Goal: Task Accomplishment & Management: Manage account settings

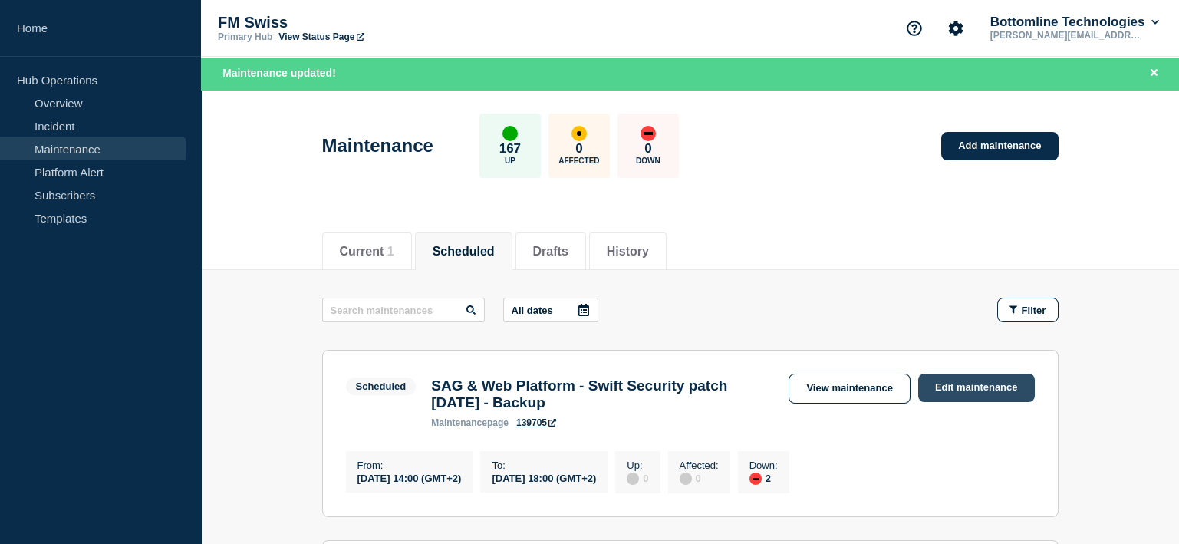
click at [976, 391] on link "Edit maintenance" at bounding box center [976, 388] width 117 height 28
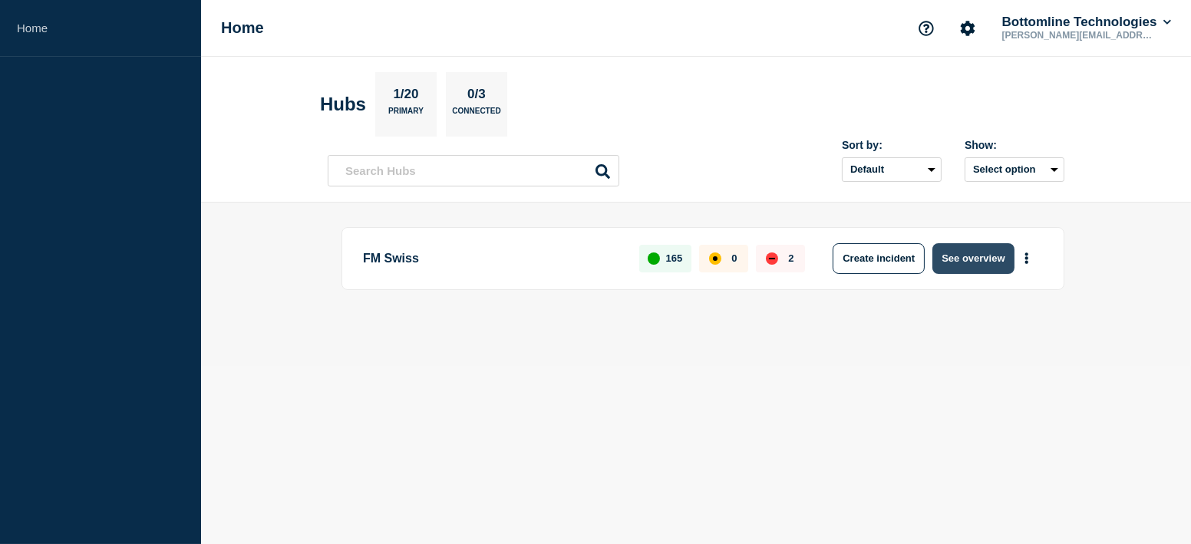
click at [990, 250] on button "See overview" at bounding box center [972, 258] width 81 height 31
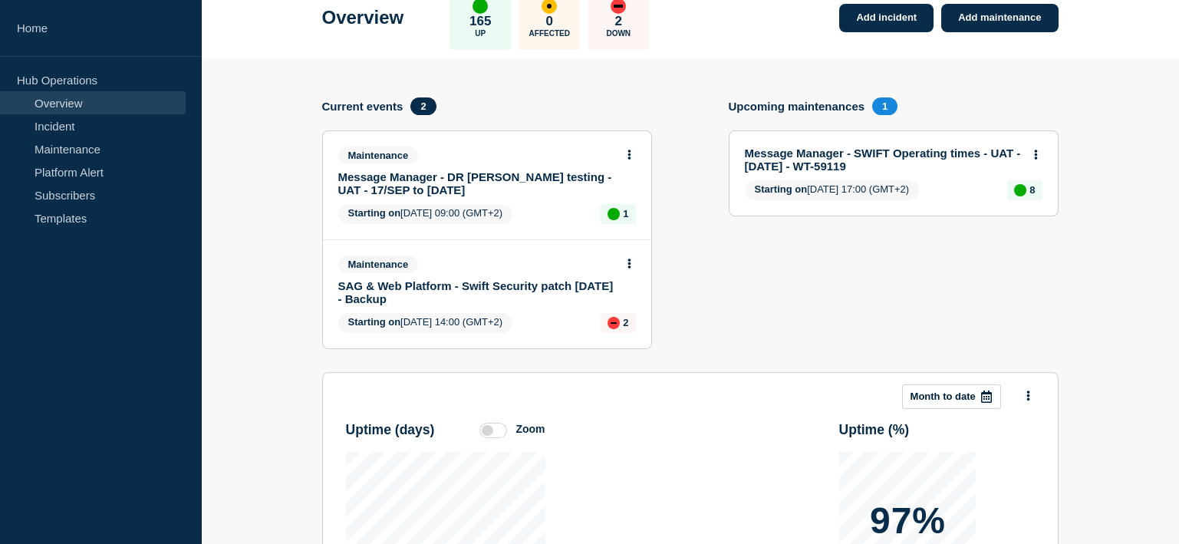
scroll to position [76, 0]
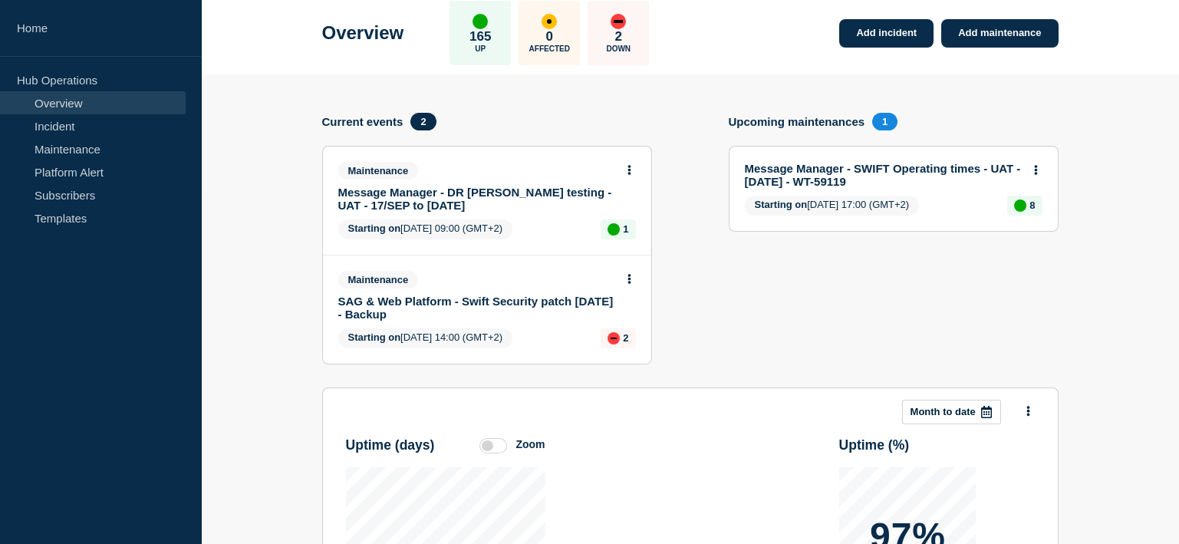
click at [394, 296] on link "SAG & Web Platform - Swift Security patch [DATE] - Backup" at bounding box center [476, 308] width 277 height 26
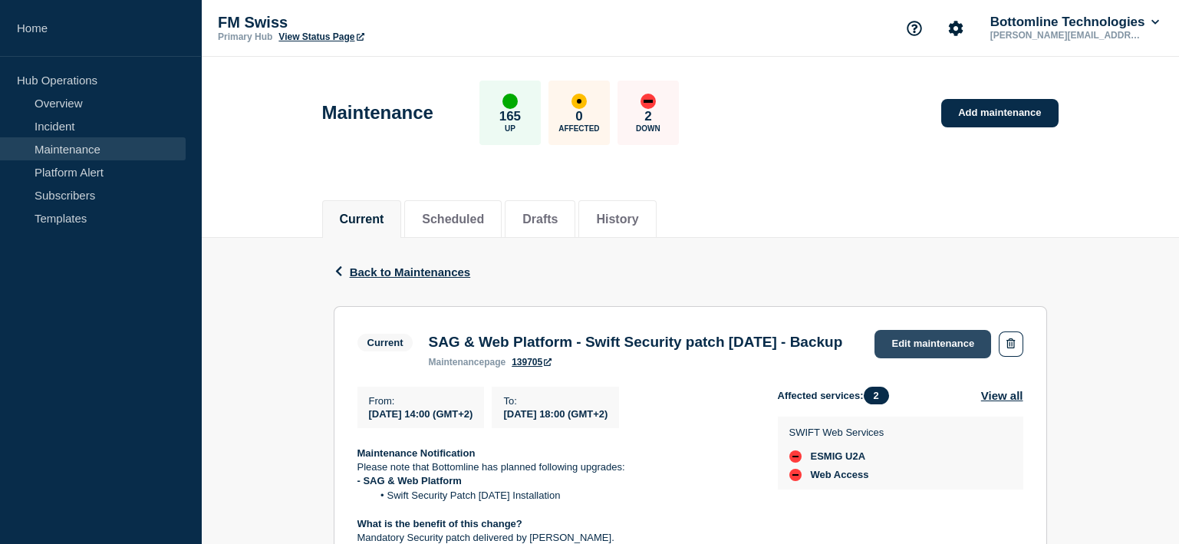
click at [935, 336] on link "Edit maintenance" at bounding box center [933, 344] width 117 height 28
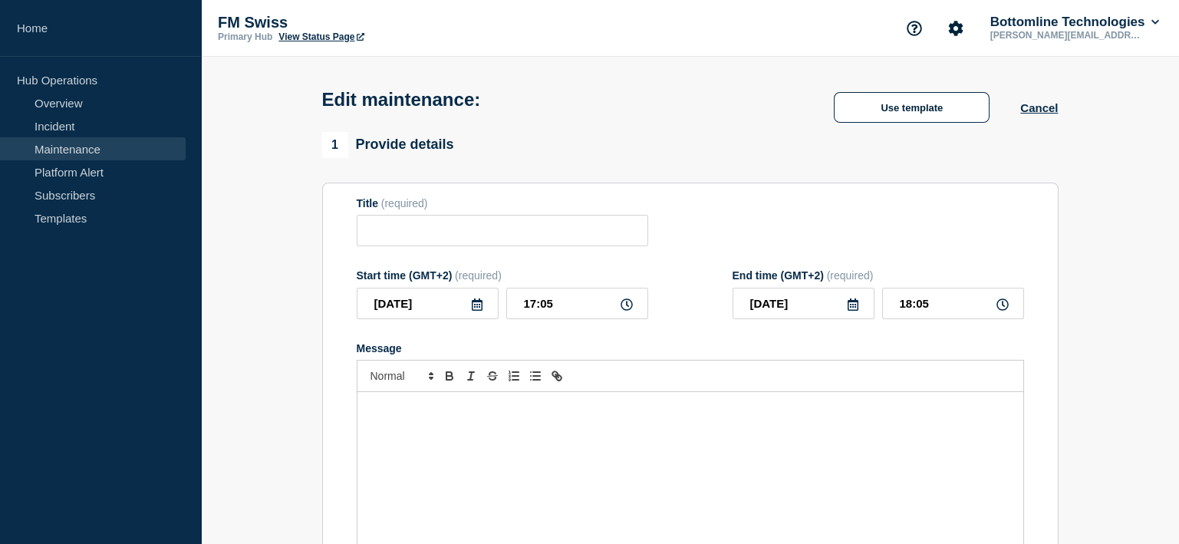
type input "SAG & Web Platform - Swift Security patch [DATE] - Backup"
type input "14:00"
type input "18:00"
checkbox input "true"
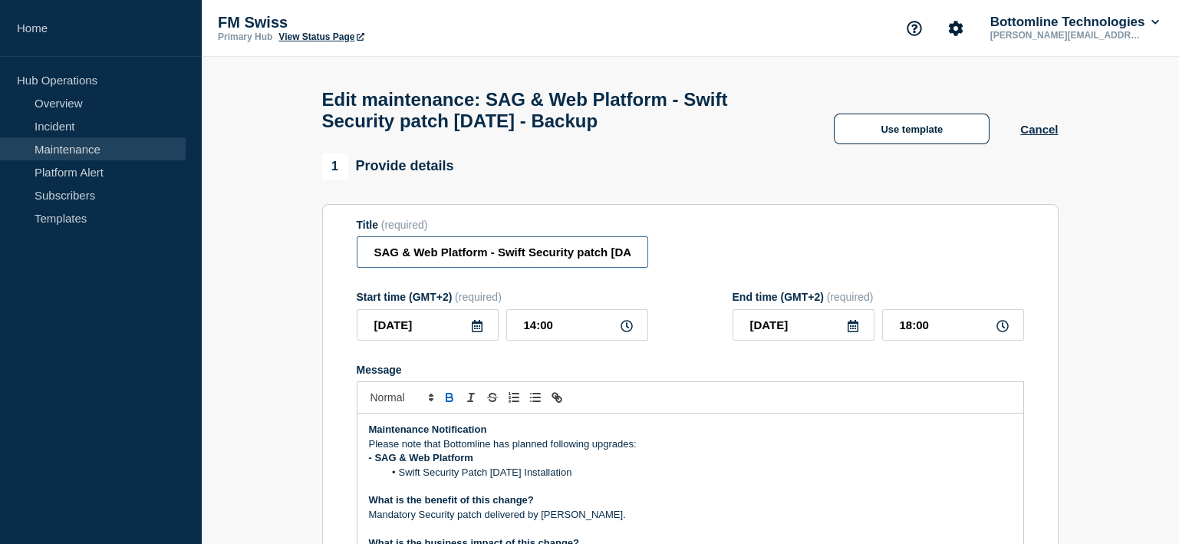
click at [608, 258] on input "SAG & Web Platform - Swift Security patch [DATE] - Backup" at bounding box center [503, 251] width 292 height 31
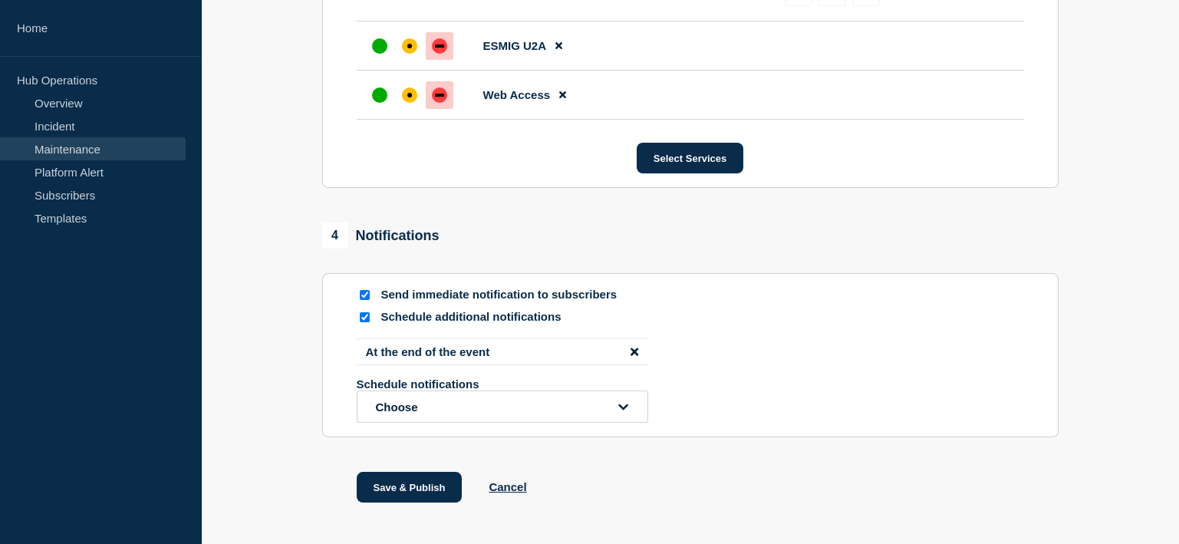
scroll to position [961, 0]
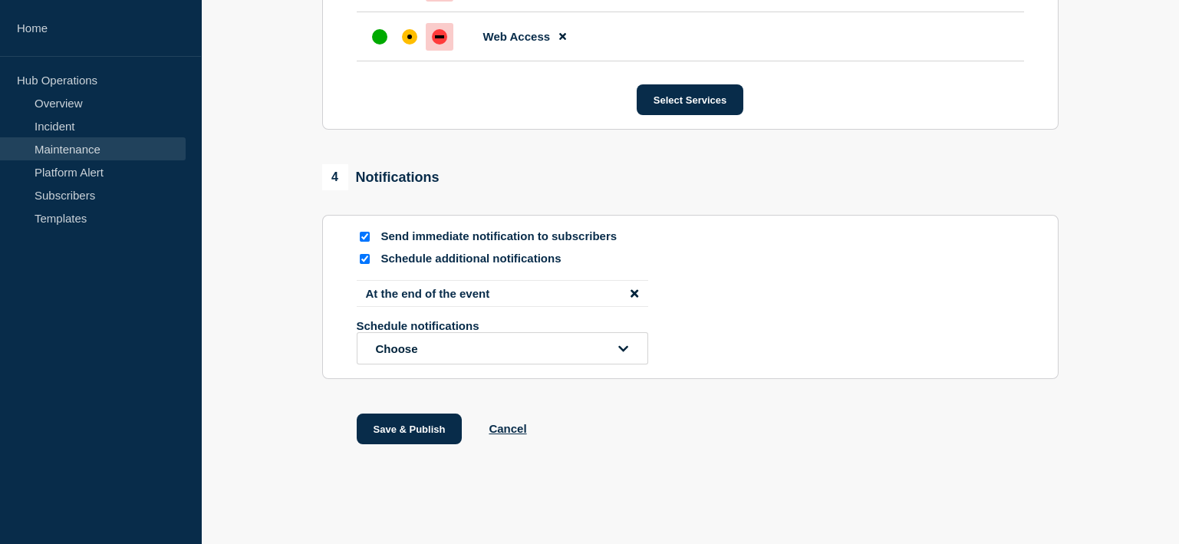
type input "SAG & Web Platform - Swift Security patch 7.7.71 - Backup - End of work"
click at [365, 239] on input "Send immediate notification to subscribers" at bounding box center [365, 237] width 10 height 10
checkbox input "false"
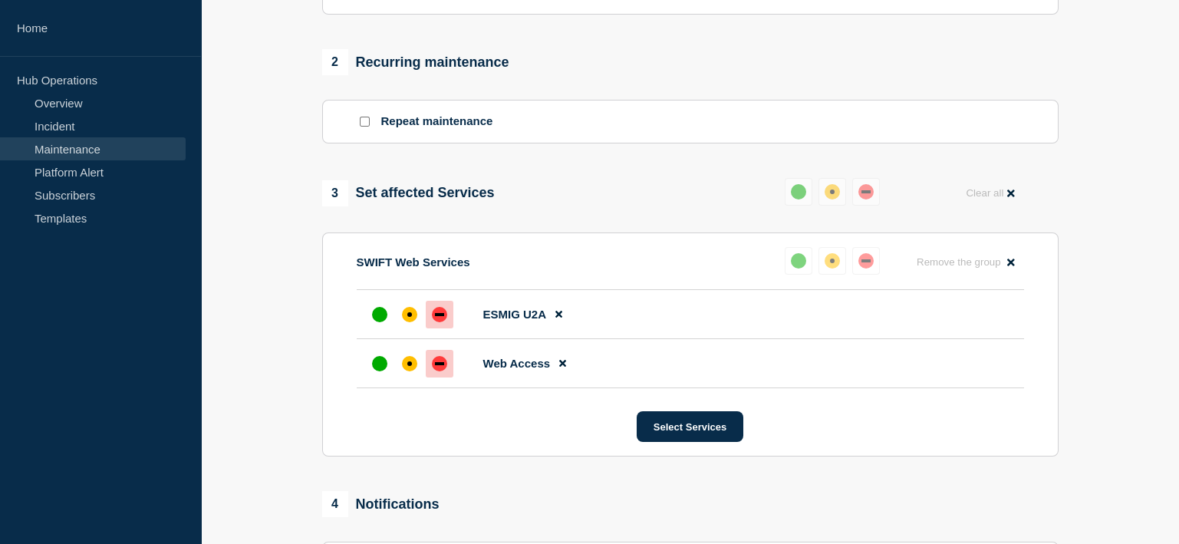
scroll to position [961, 0]
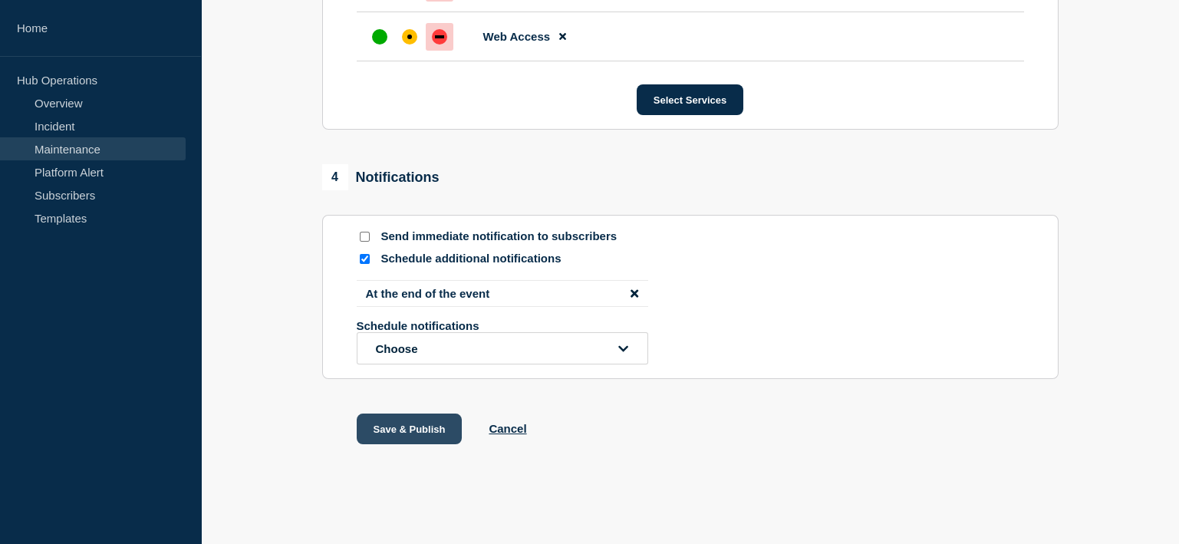
click at [409, 424] on button "Save & Publish" at bounding box center [410, 429] width 106 height 31
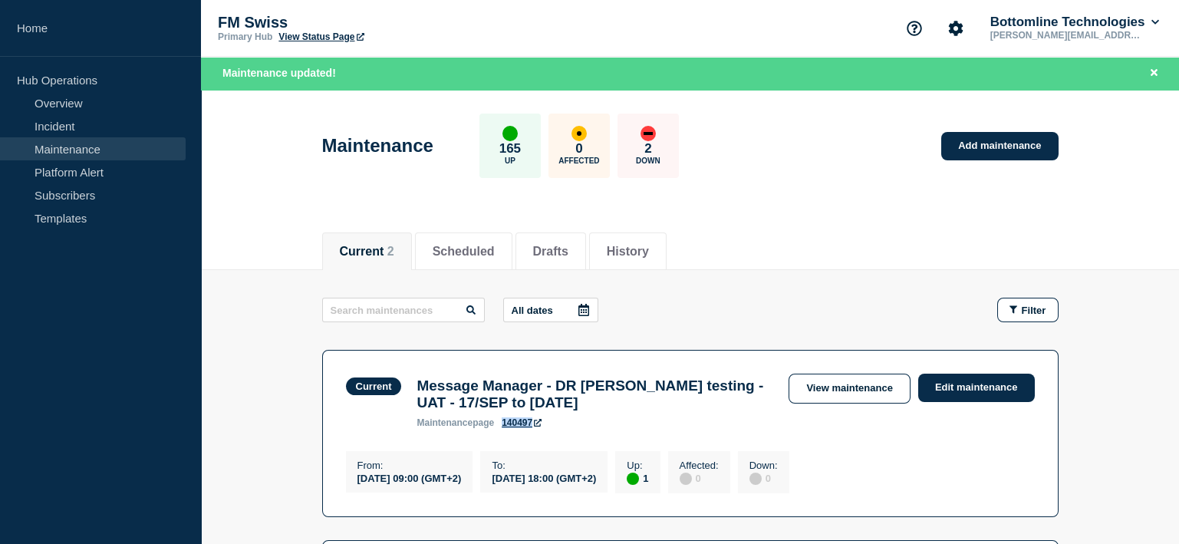
drag, startPoint x: 501, startPoint y: 428, endPoint x: 534, endPoint y: 426, distance: 33.1
click at [534, 426] on div "maintenance page 140497" at bounding box center [595, 422] width 357 height 11
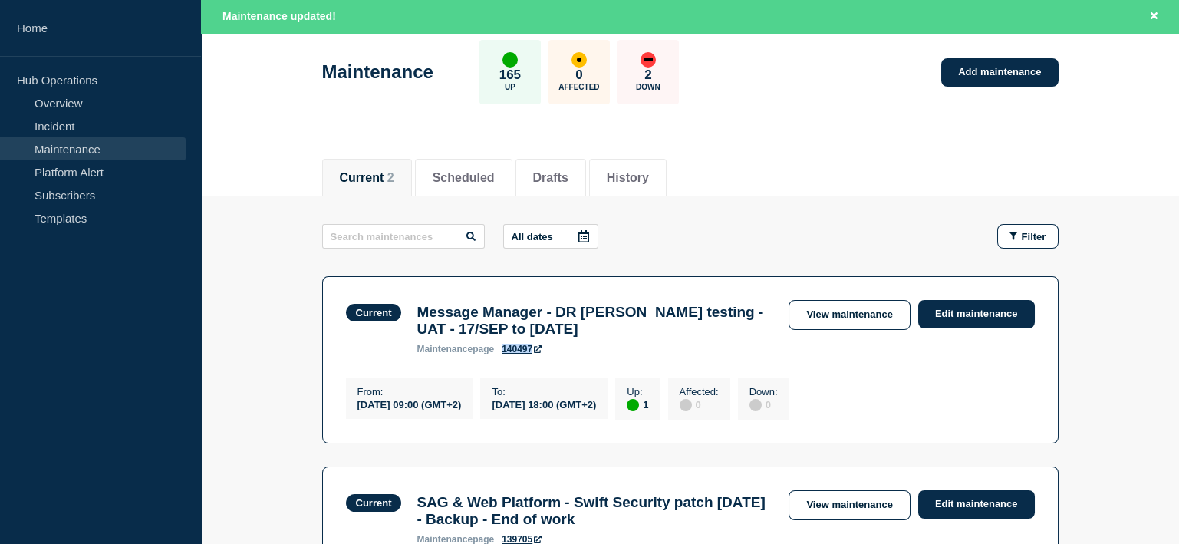
scroll to position [229, 0]
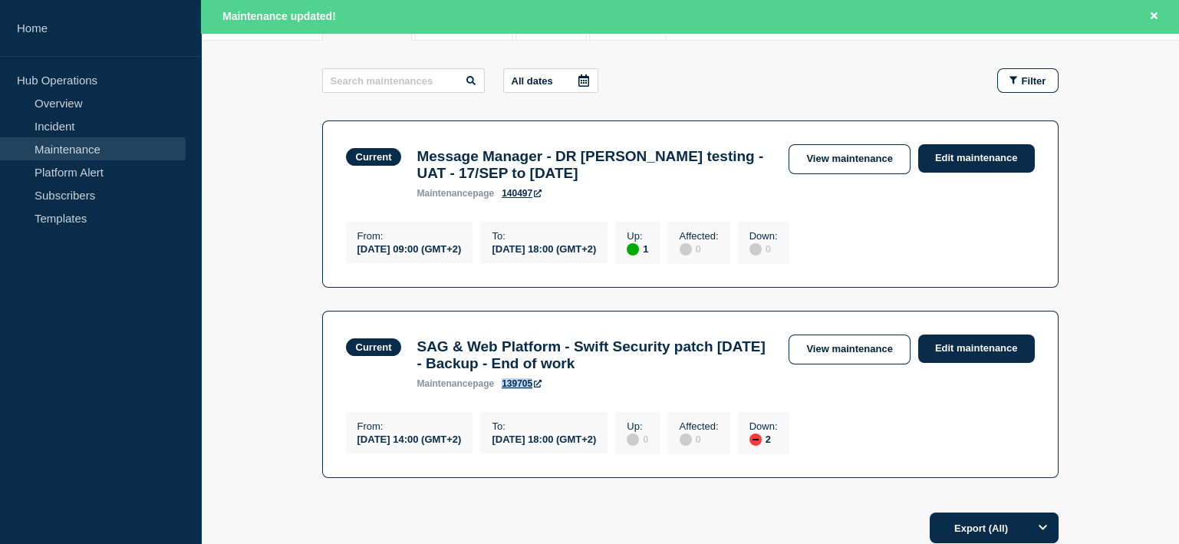
drag, startPoint x: 502, startPoint y: 397, endPoint x: 536, endPoint y: 400, distance: 33.8
click at [536, 389] on div "maintenance page 139705" at bounding box center [595, 383] width 357 height 11
copy link "139705"
